Goal: Find specific page/section: Find specific page/section

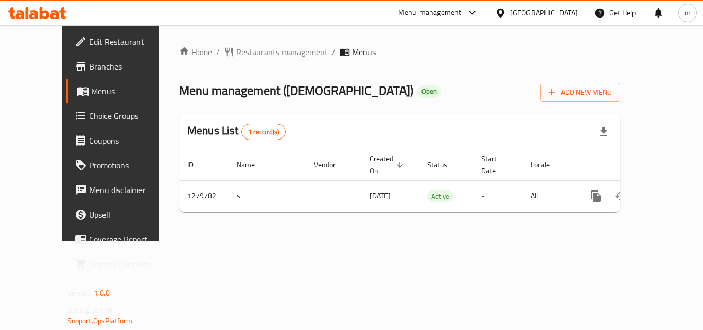
click at [575, 12] on div "[GEOGRAPHIC_DATA]" at bounding box center [544, 12] width 68 height 11
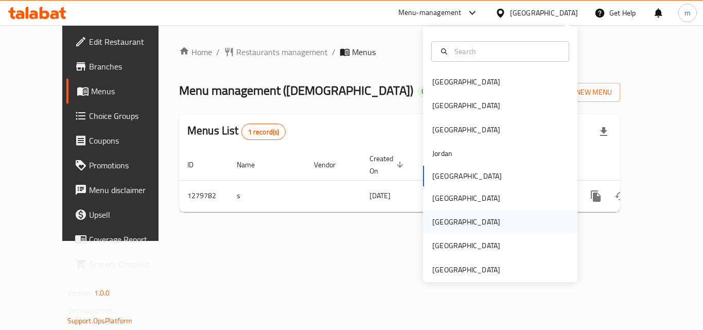
click at [445, 221] on div "[GEOGRAPHIC_DATA]" at bounding box center [466, 222] width 84 height 24
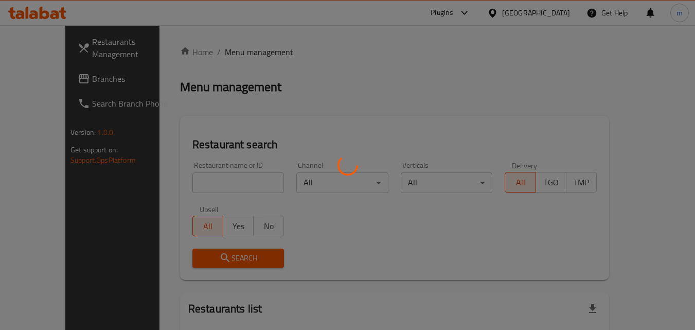
click at [30, 19] on div at bounding box center [347, 165] width 695 height 330
click at [47, 59] on div at bounding box center [347, 165] width 695 height 330
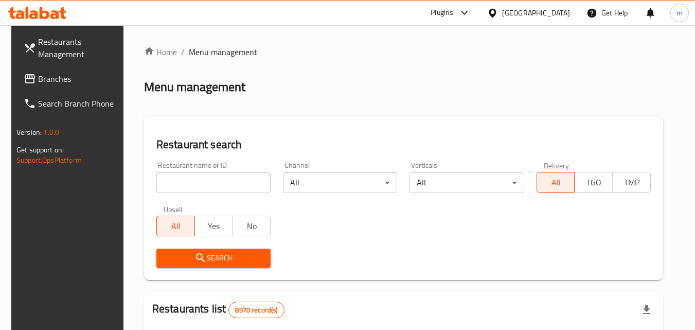
click at [49, 76] on span "Branches" at bounding box center [78, 79] width 81 height 12
